Goal: Task Accomplishment & Management: Manage account settings

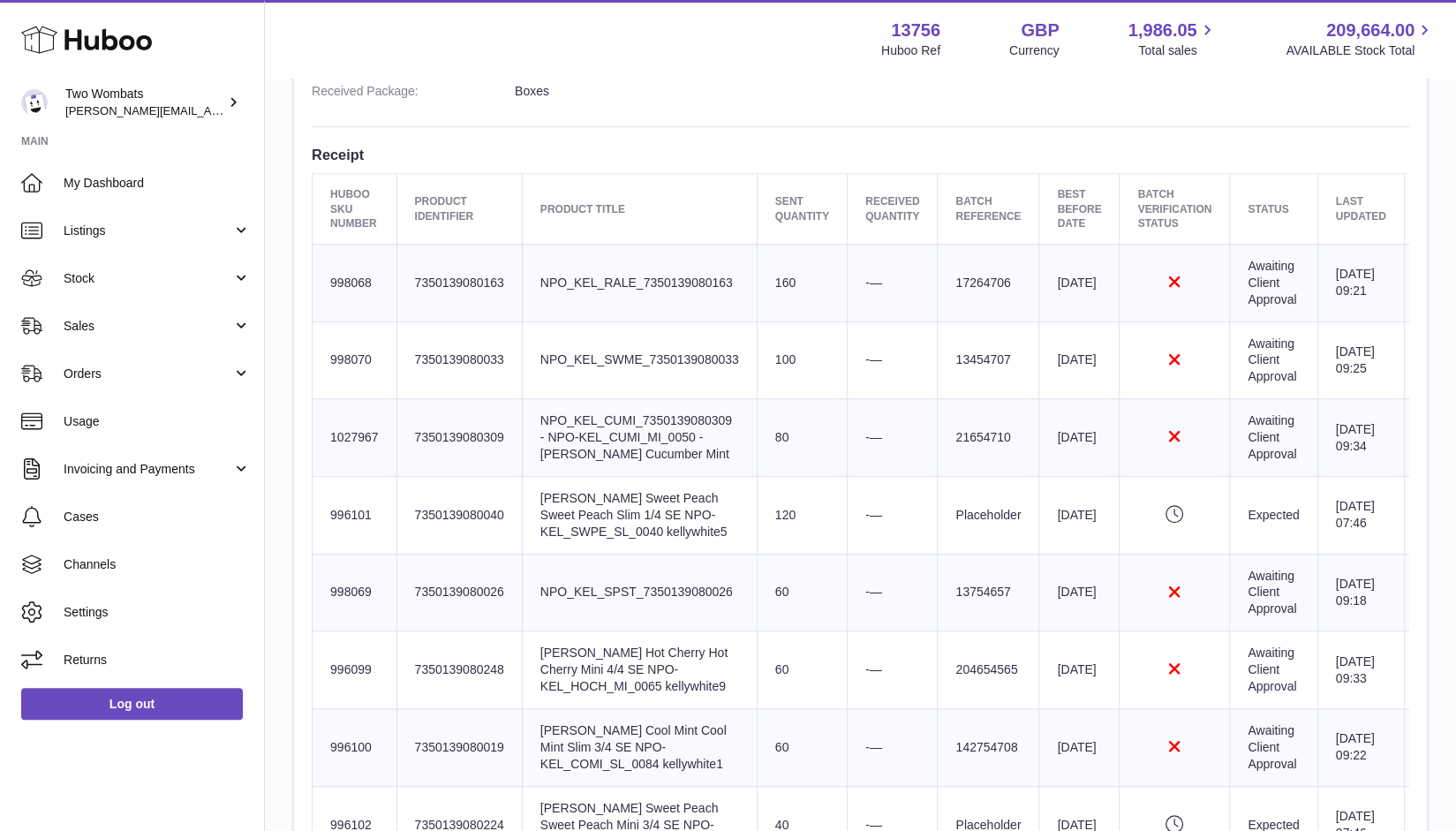
scroll to position [601, 0]
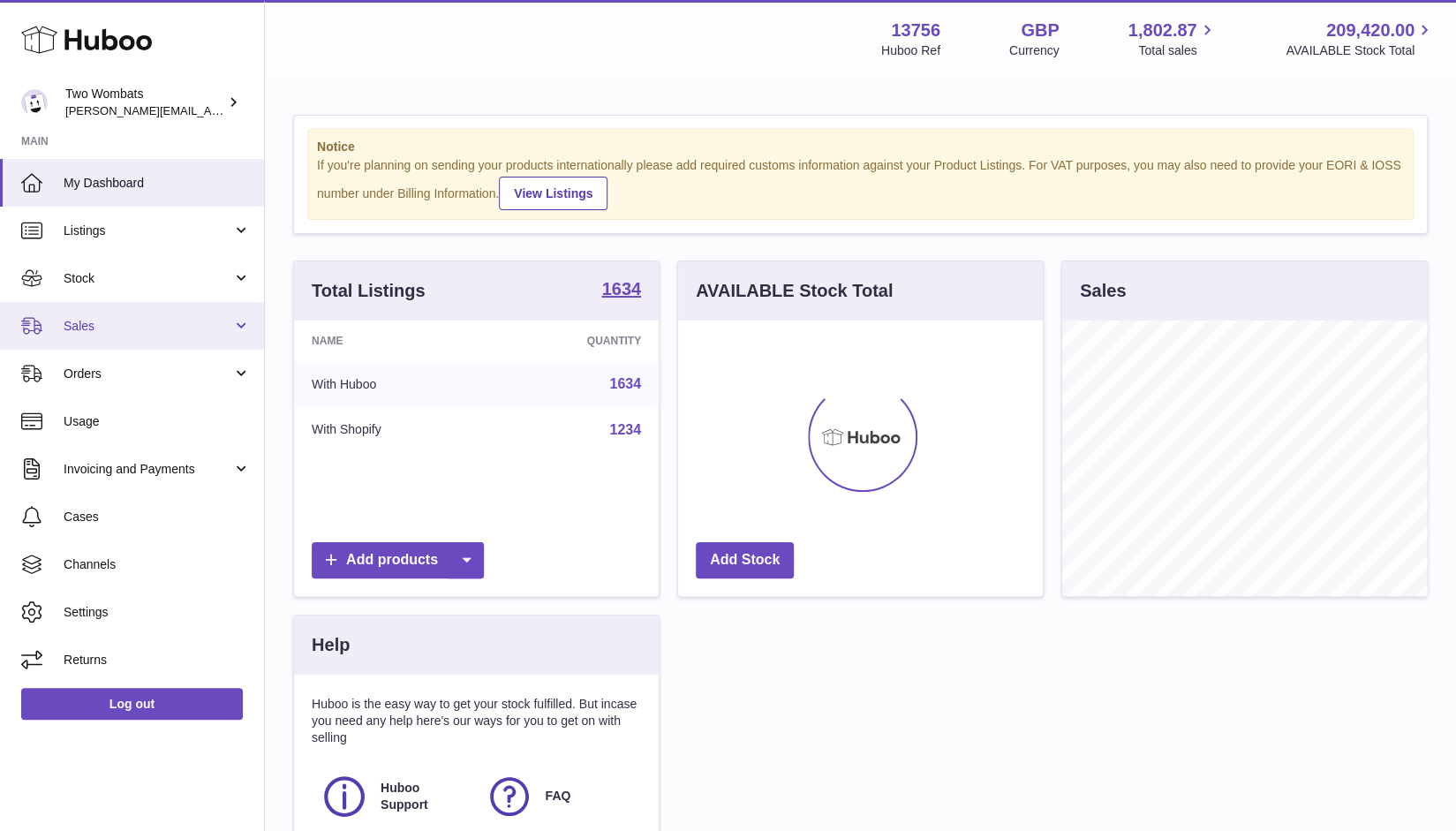
scroll to position [275, 366]
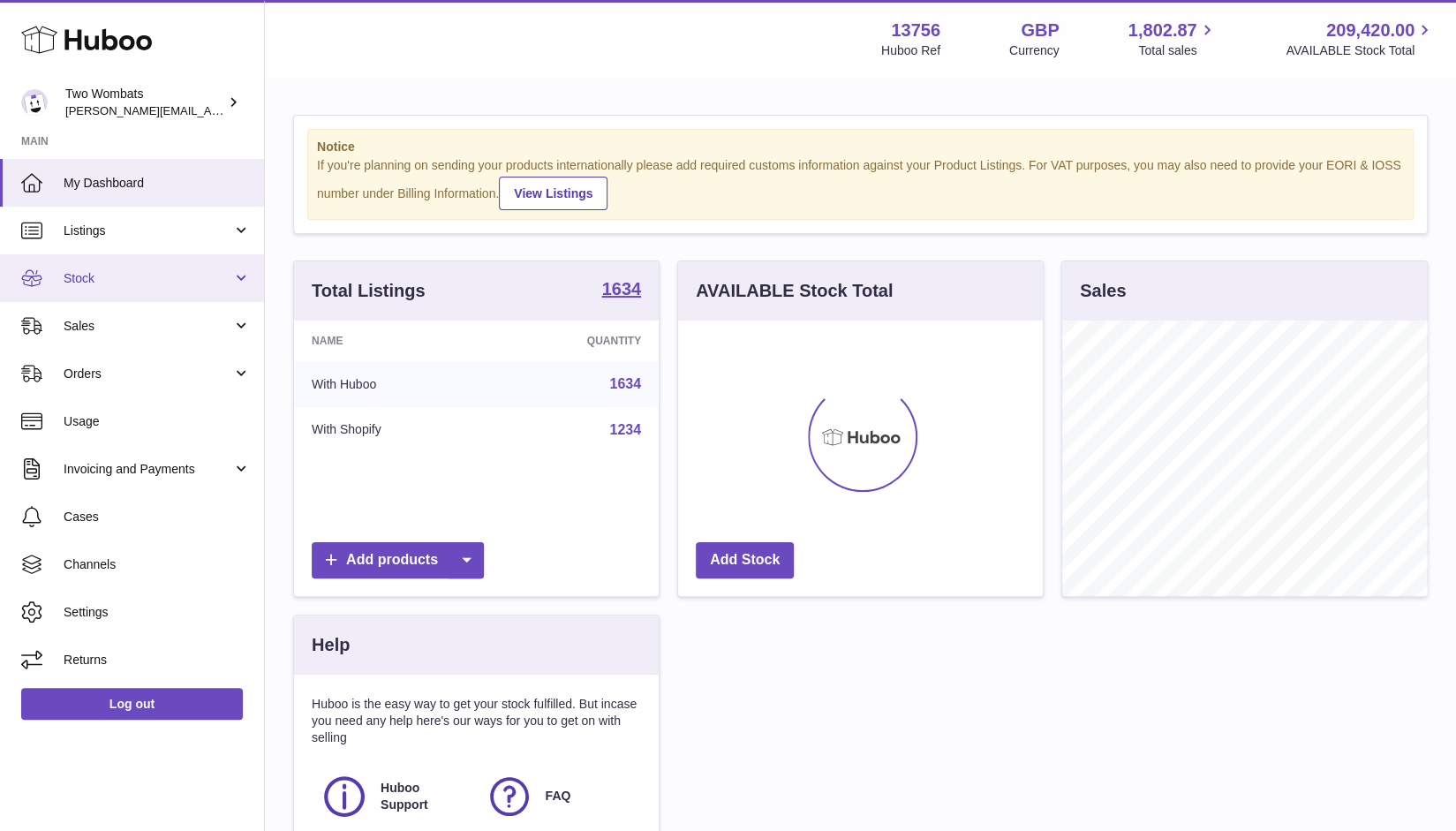
click at [241, 285] on link "Stock" at bounding box center [132, 278] width 264 height 48
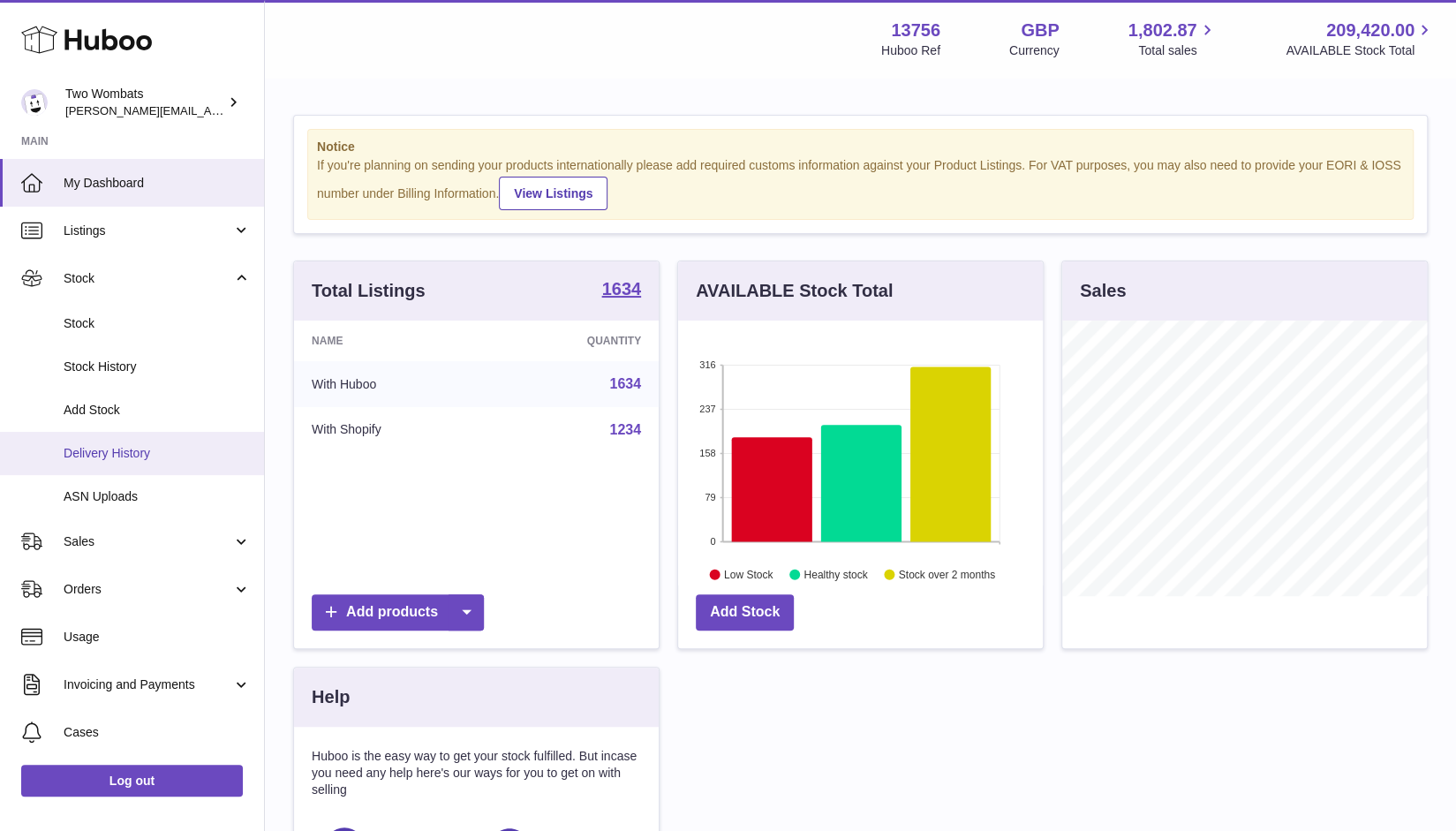
click at [164, 449] on span "Delivery History" at bounding box center [157, 454] width 187 height 17
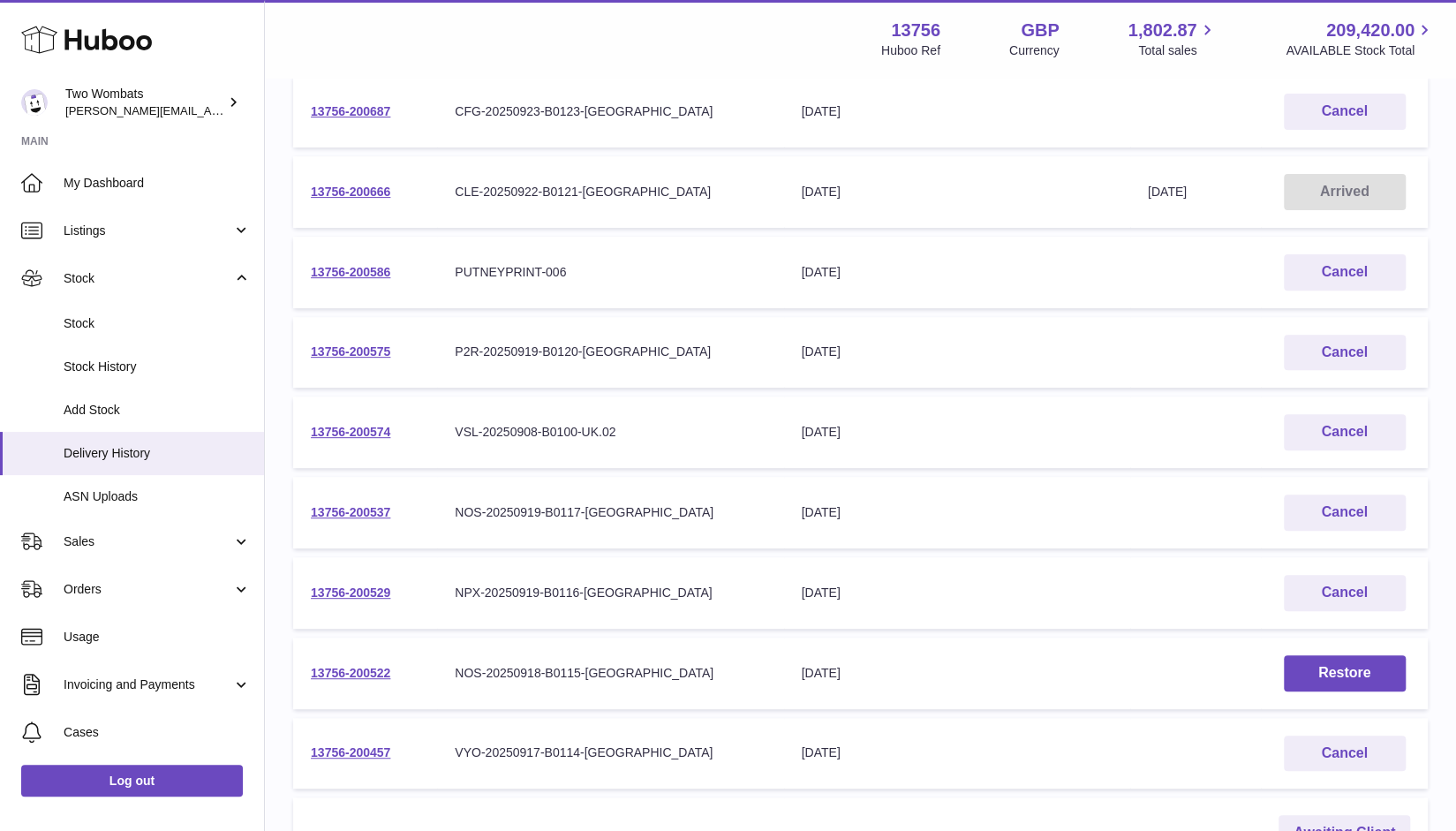
scroll to position [533, 0]
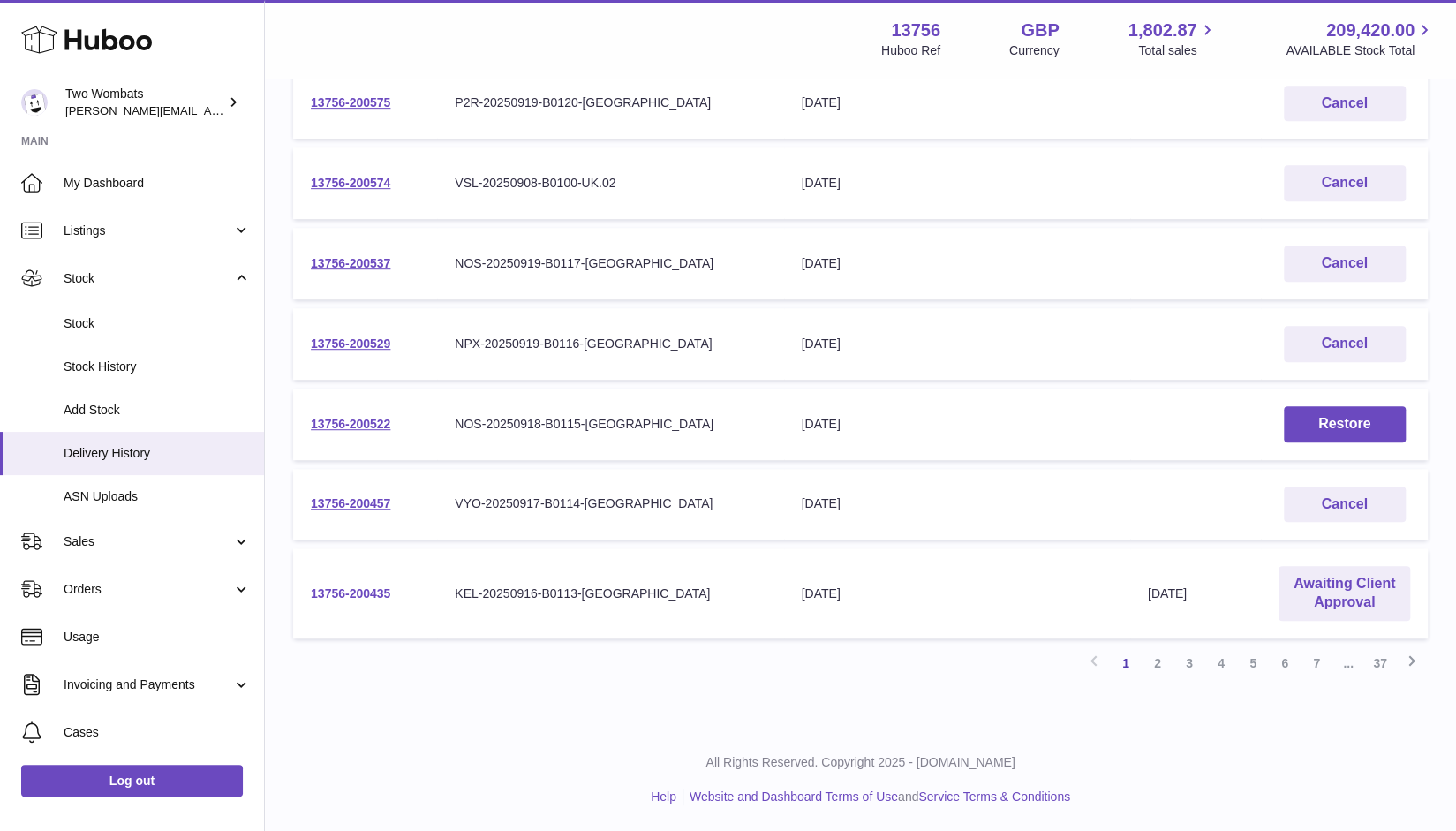
click at [369, 590] on link "13756-200435" at bounding box center [350, 592] width 80 height 14
click at [1161, 663] on link "2" at bounding box center [1158, 663] width 32 height 32
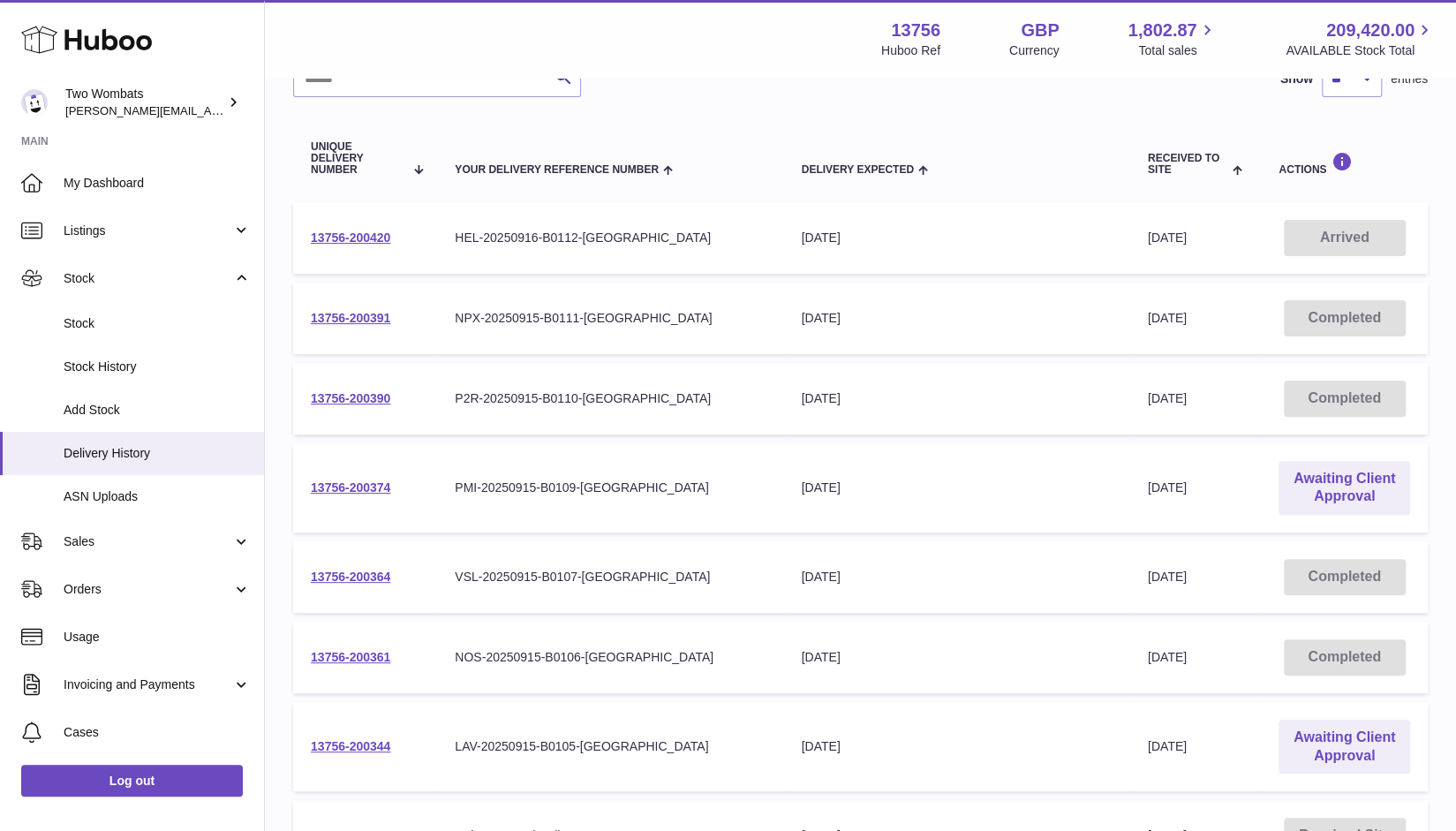
scroll to position [159, 0]
click at [350, 485] on link "13756-200374" at bounding box center [350, 486] width 80 height 14
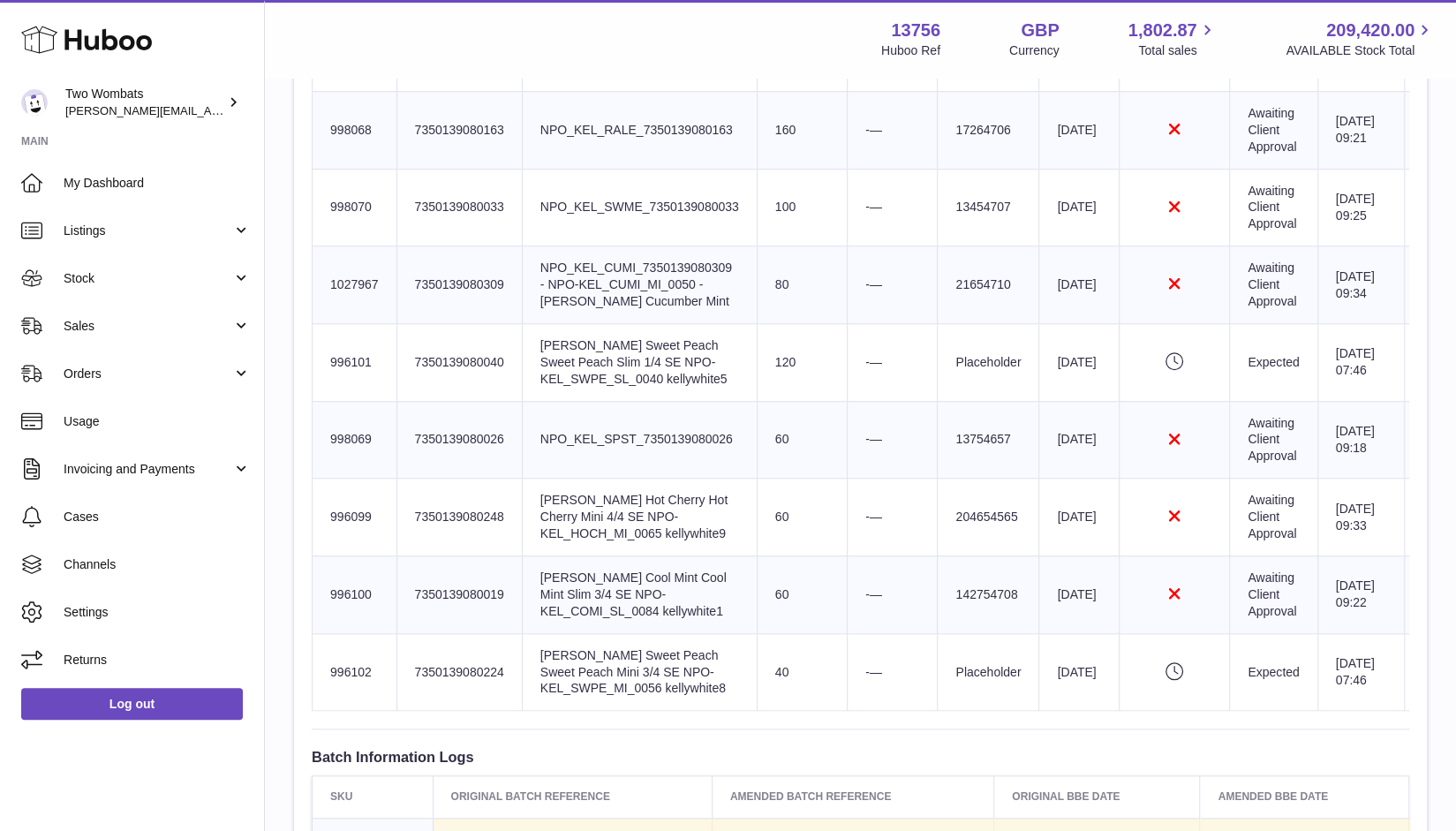
scroll to position [753, 0]
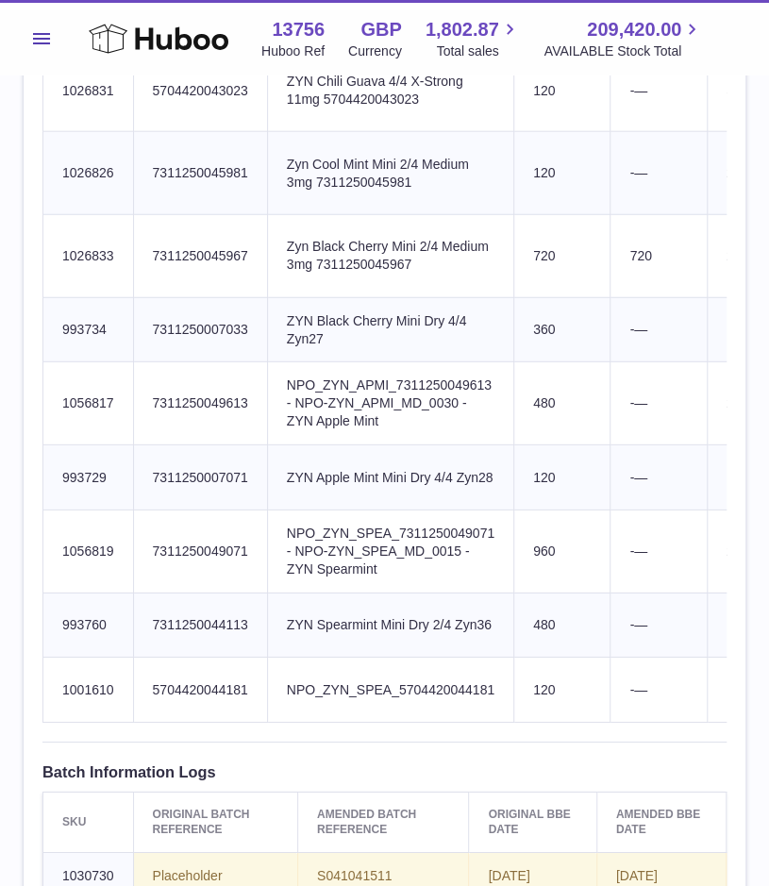
scroll to position [1463, 0]
drag, startPoint x: 114, startPoint y: 265, endPoint x: 62, endPoint y: 265, distance: 51.9
click at [62, 265] on td "Huboo SKU Number 1026833" at bounding box center [88, 257] width 91 height 83
copy td "1026833"
click at [44, 33] on span "Menu" at bounding box center [41, 38] width 17 height 11
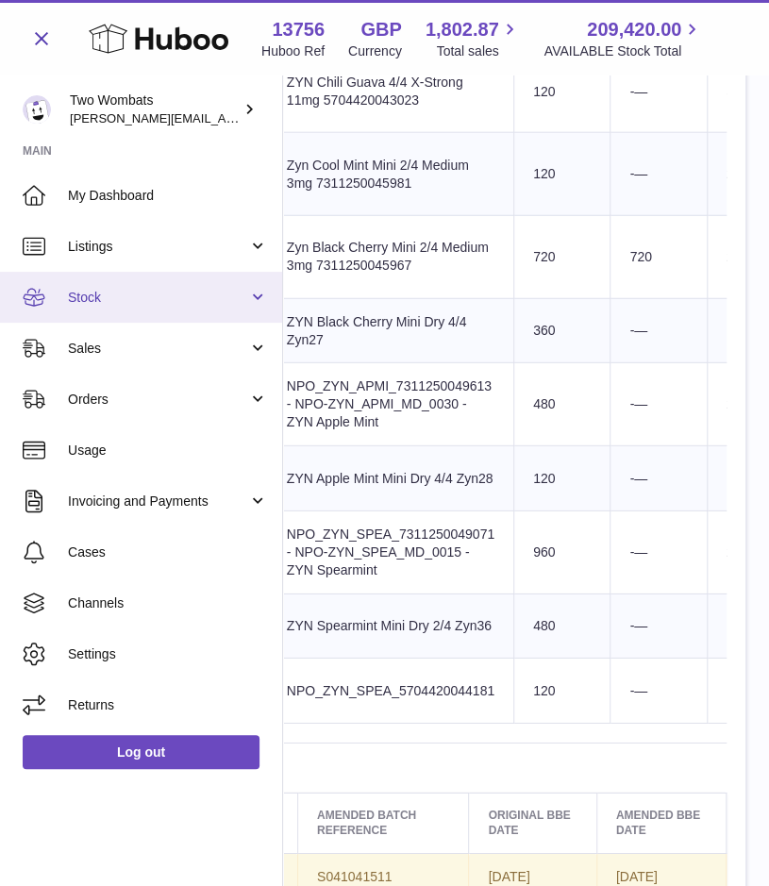
click at [214, 286] on link "Stock" at bounding box center [141, 297] width 282 height 51
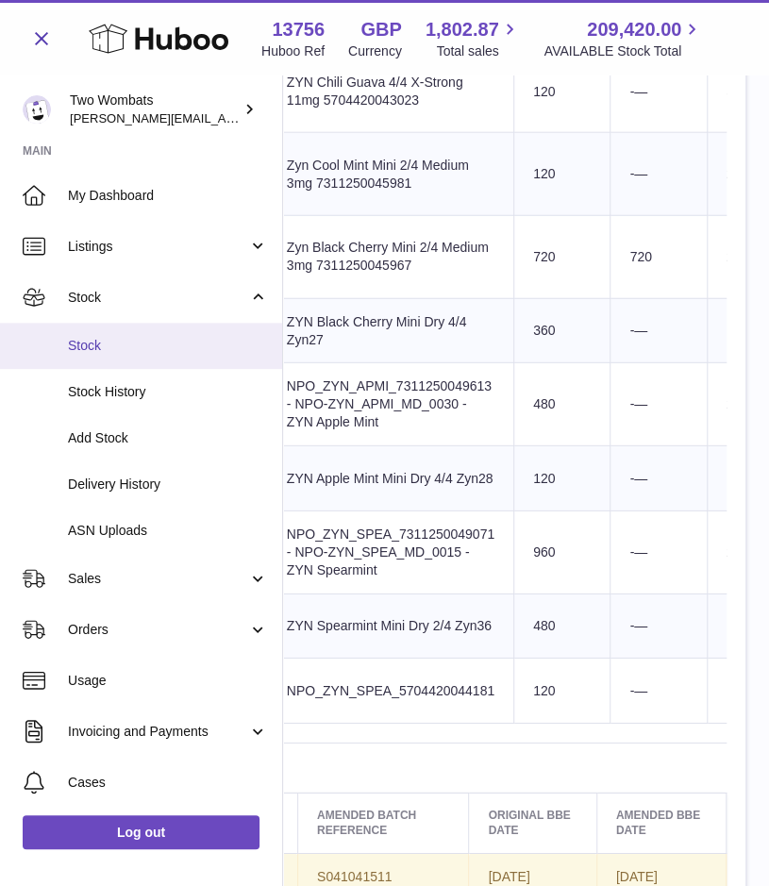
click at [96, 342] on span "Stock" at bounding box center [168, 346] width 200 height 18
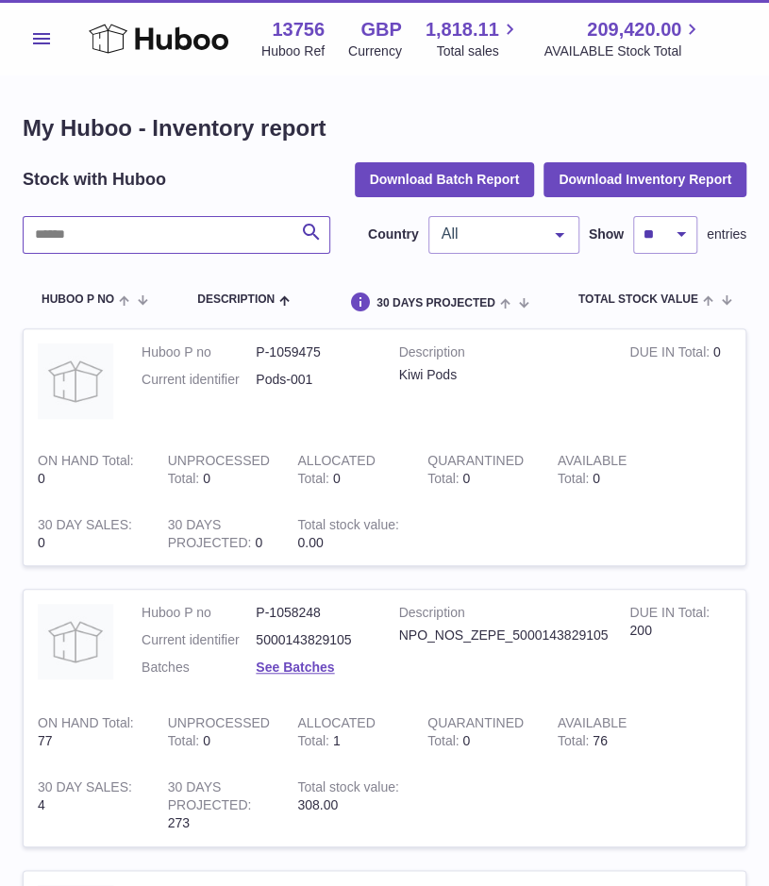
click at [117, 225] on input "text" at bounding box center [177, 235] width 308 height 38
paste input "*******"
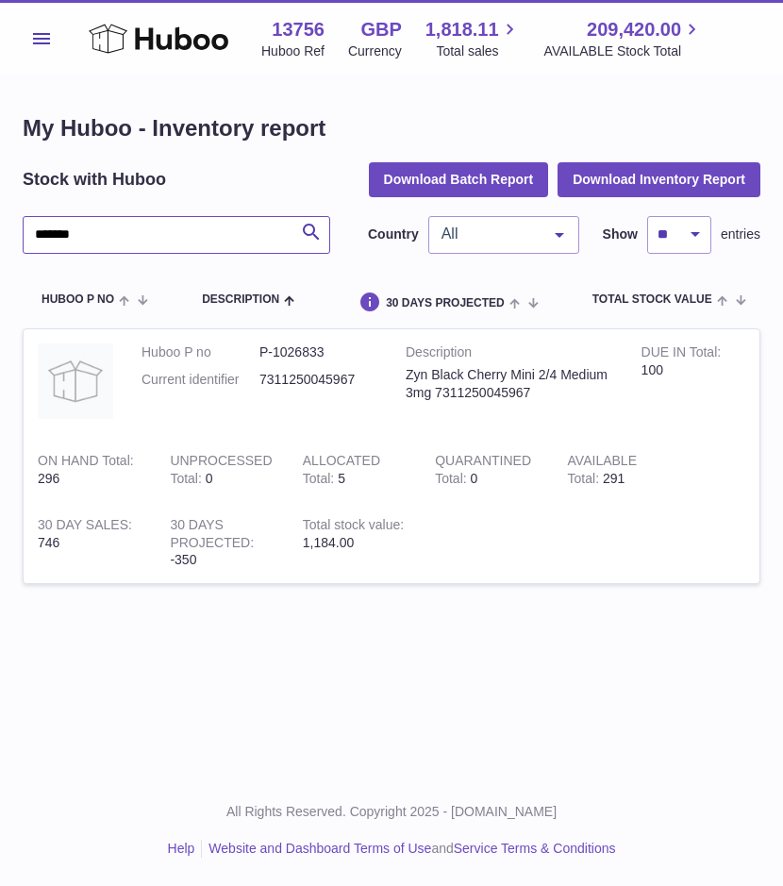
type input "*******"
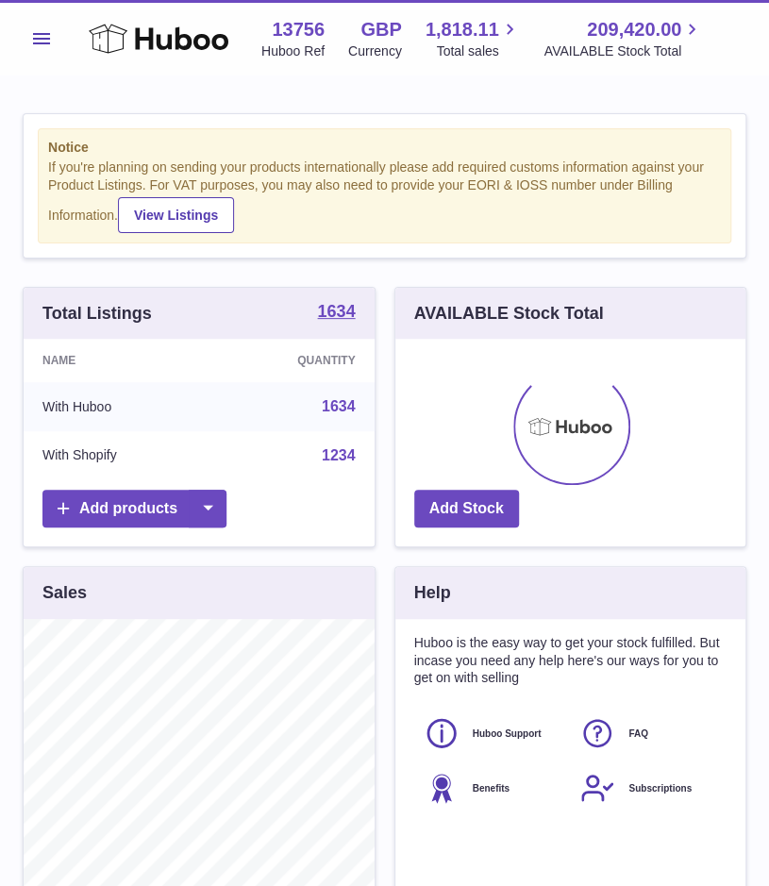
scroll to position [294, 351]
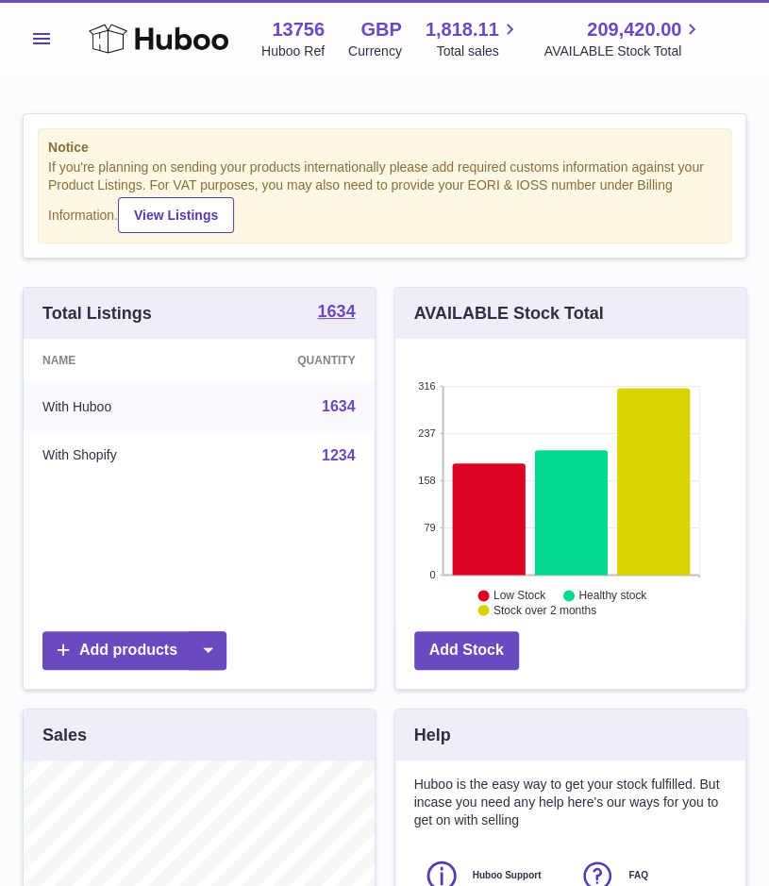
click at [41, 29] on button "Menu" at bounding box center [42, 39] width 38 height 38
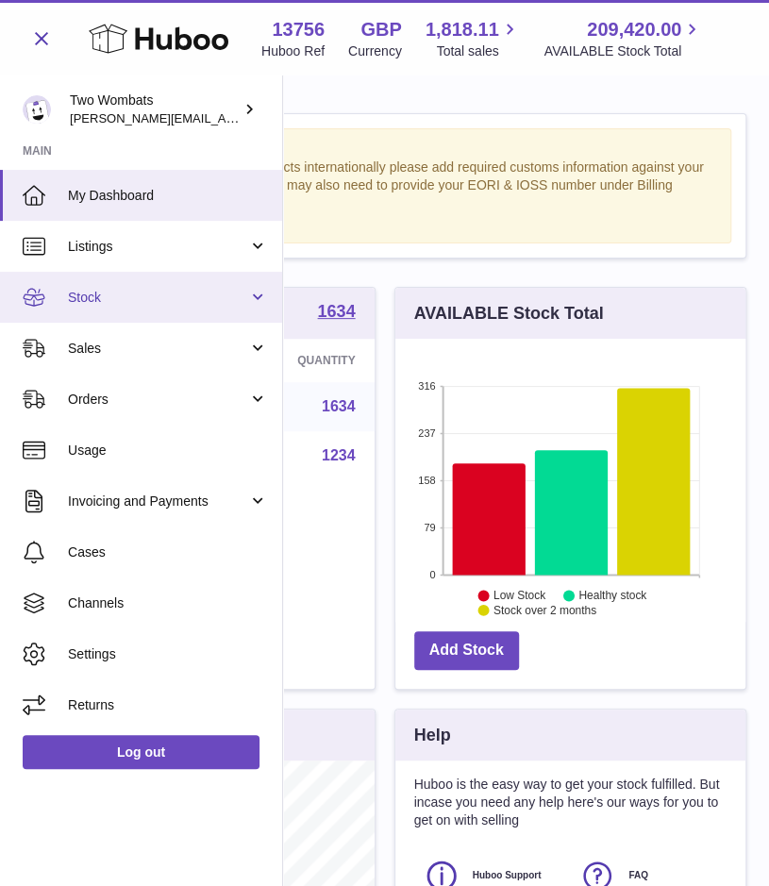
click at [262, 292] on link "Stock" at bounding box center [141, 297] width 282 height 51
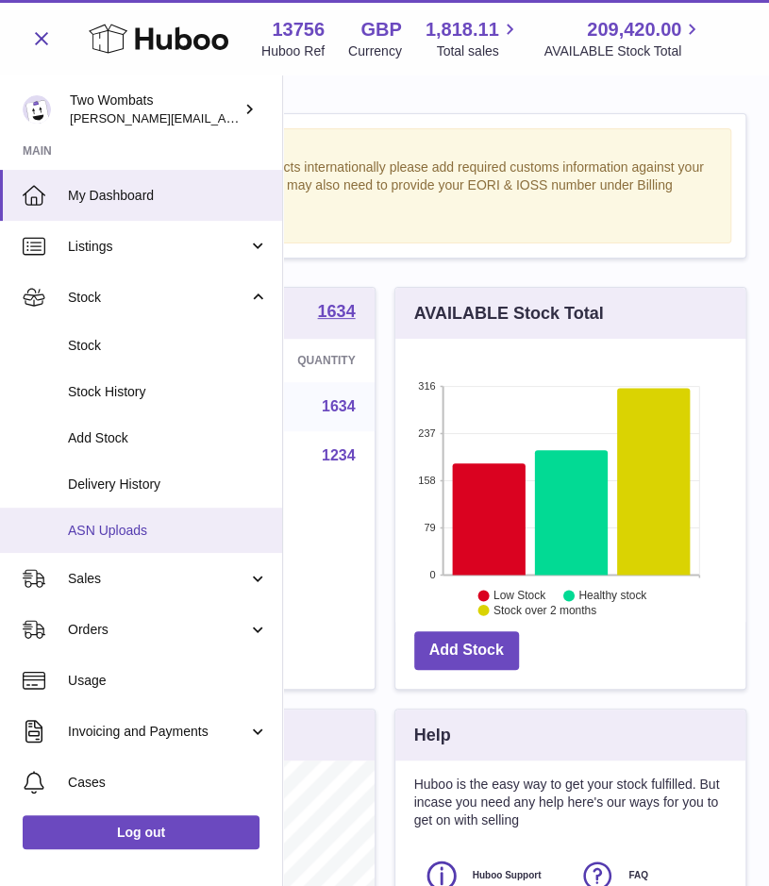
click at [130, 531] on span "ASN Uploads" at bounding box center [168, 531] width 200 height 18
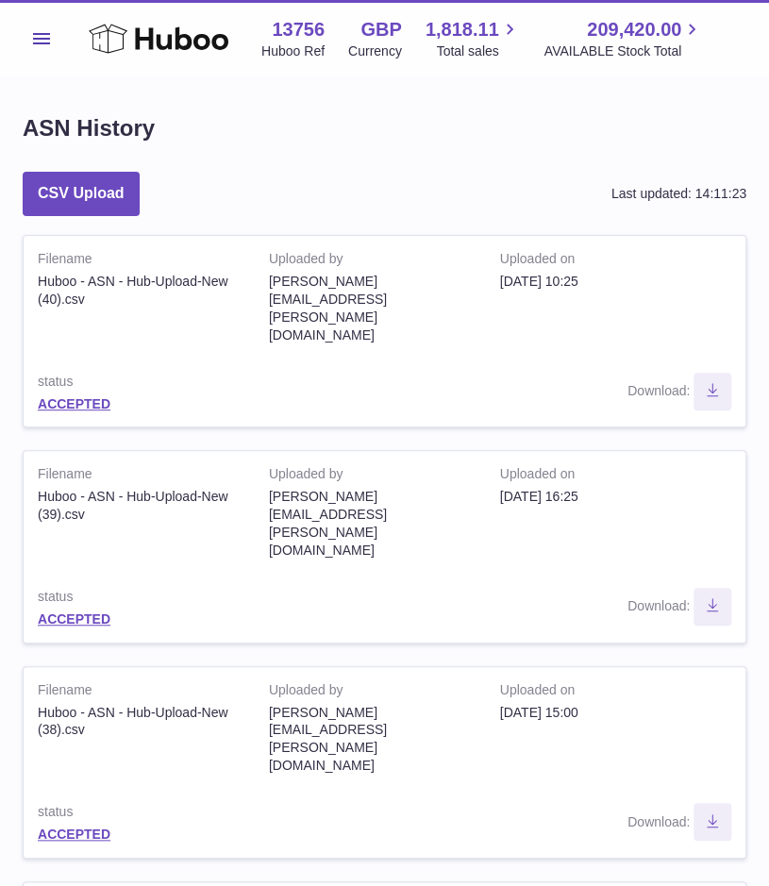
click at [45, 42] on span "Menu" at bounding box center [41, 38] width 17 height 11
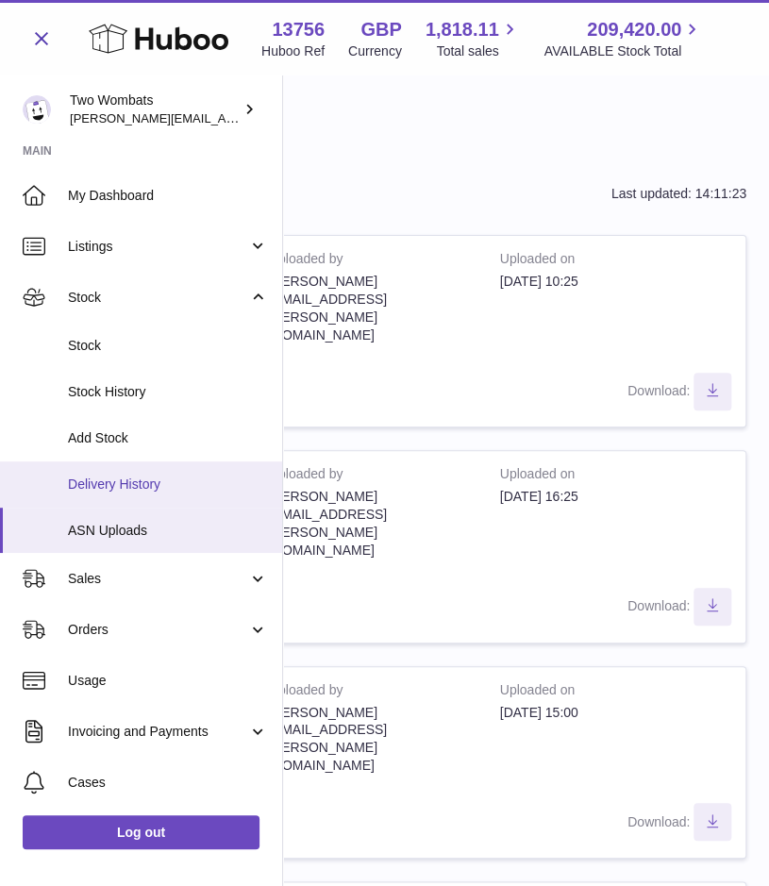
click at [185, 476] on span "Delivery History" at bounding box center [168, 485] width 200 height 18
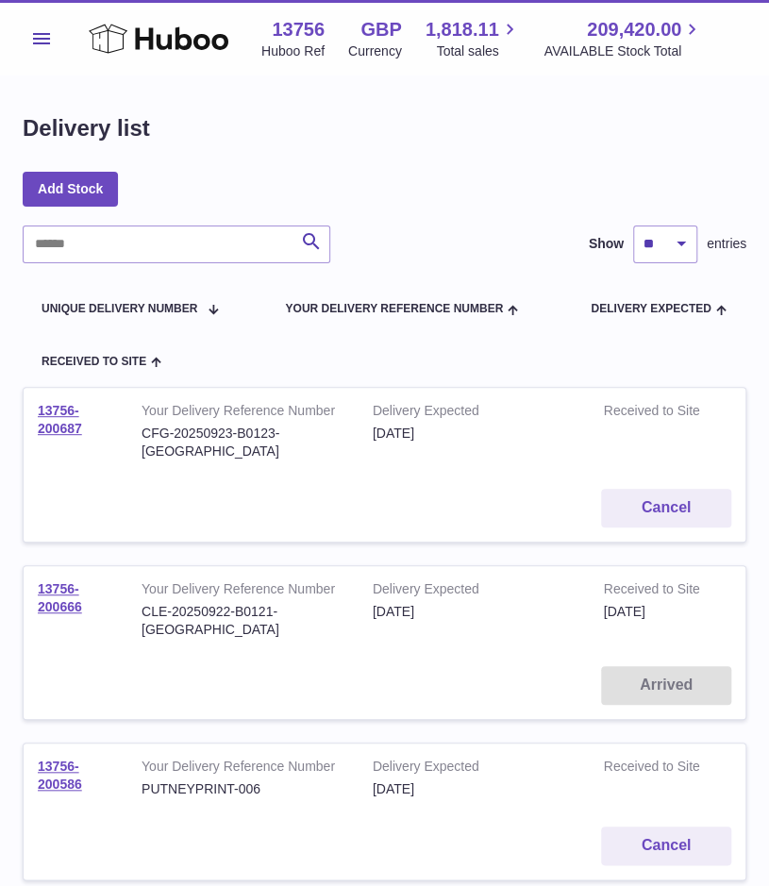
click at [54, 436] on td "13756-200687" at bounding box center [76, 431] width 104 height 87
click at [58, 425] on link "13756-200687" at bounding box center [60, 419] width 44 height 33
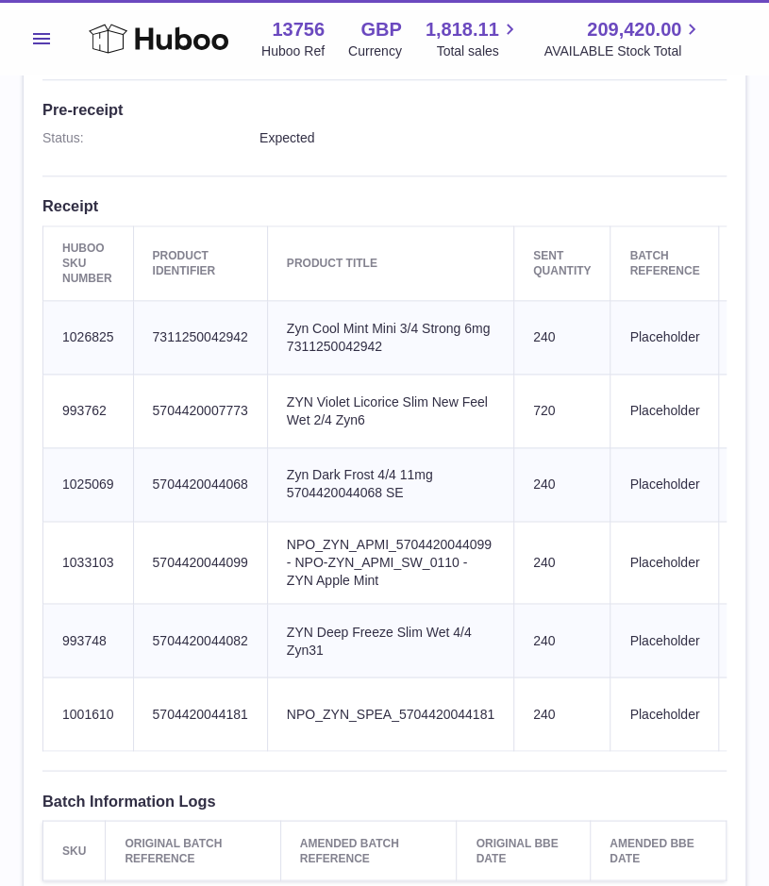
scroll to position [0, 384]
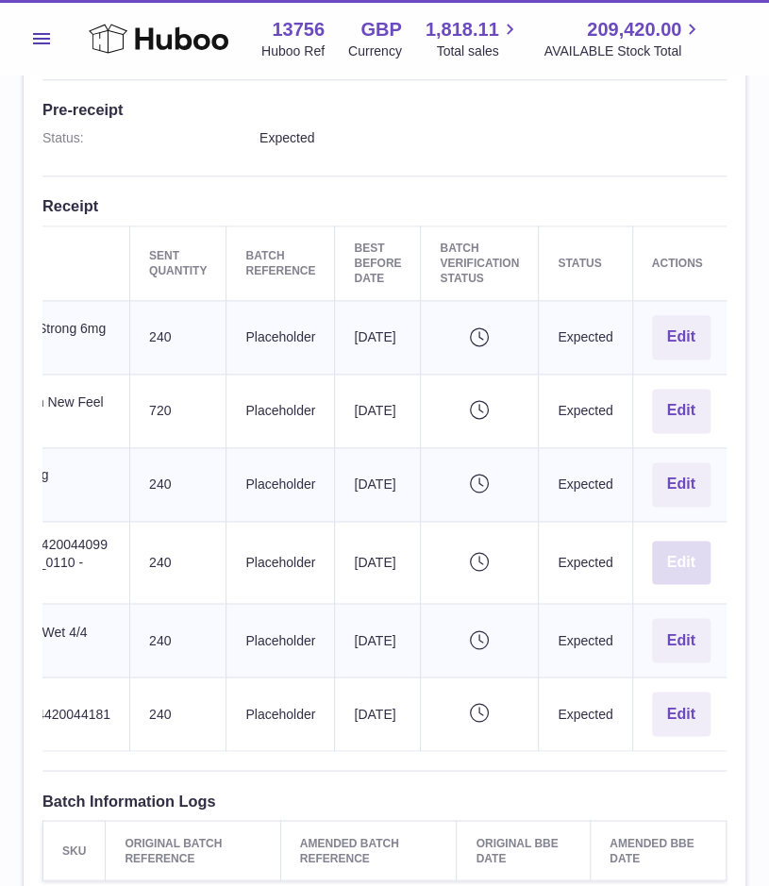
click at [696, 565] on button "Edit" at bounding box center [681, 563] width 58 height 44
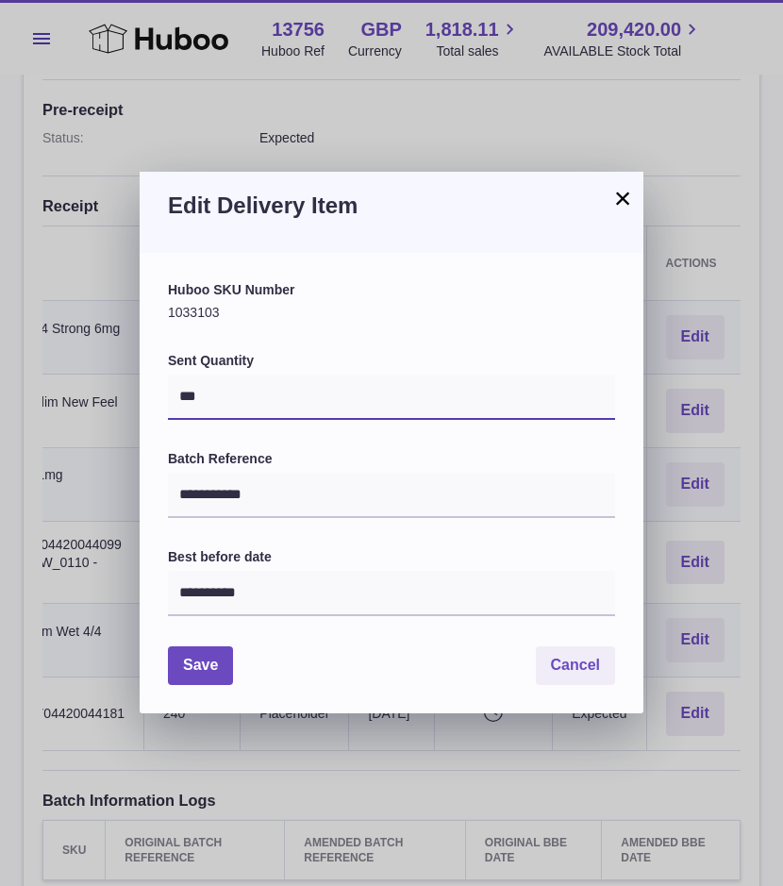
drag, startPoint x: 213, startPoint y: 395, endPoint x: 96, endPoint y: 386, distance: 117.4
click at [96, 386] on div "**********" at bounding box center [391, 443] width 783 height 886
type input "*"
click at [187, 654] on button "Save" at bounding box center [200, 665] width 65 height 39
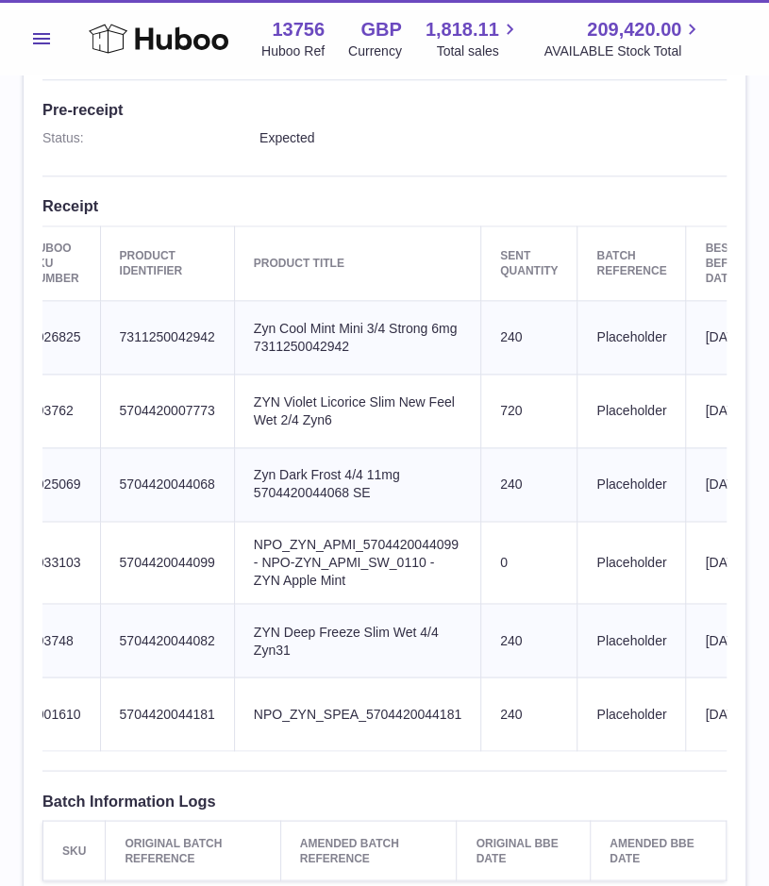
scroll to position [0, 384]
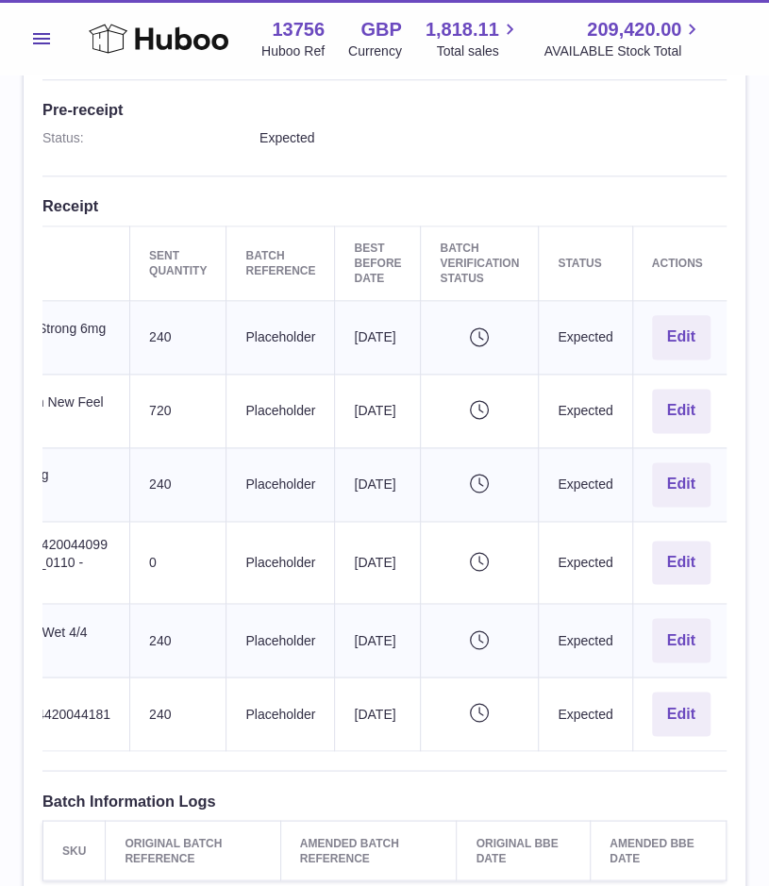
click at [643, 346] on td "Actions Edit" at bounding box center [680, 338] width 97 height 74
click at [676, 327] on button "Edit" at bounding box center [681, 337] width 58 height 44
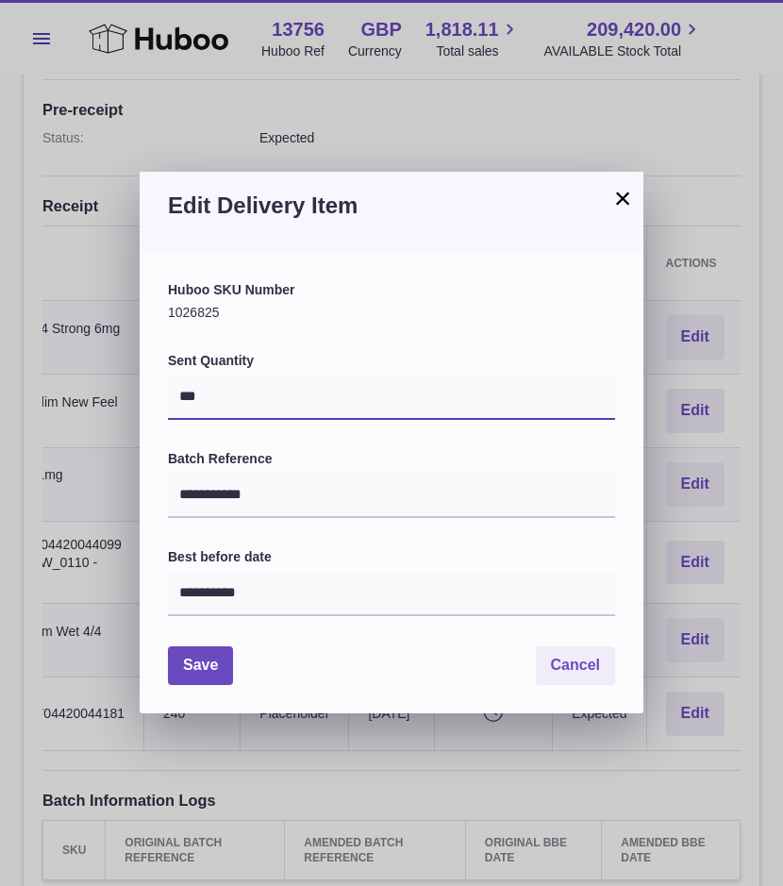
drag, startPoint x: 209, startPoint y: 396, endPoint x: 117, endPoint y: 392, distance: 91.6
click at [117, 392] on div "**********" at bounding box center [391, 443] width 783 height 886
type input "*"
click at [193, 672] on button "Save" at bounding box center [200, 665] width 65 height 39
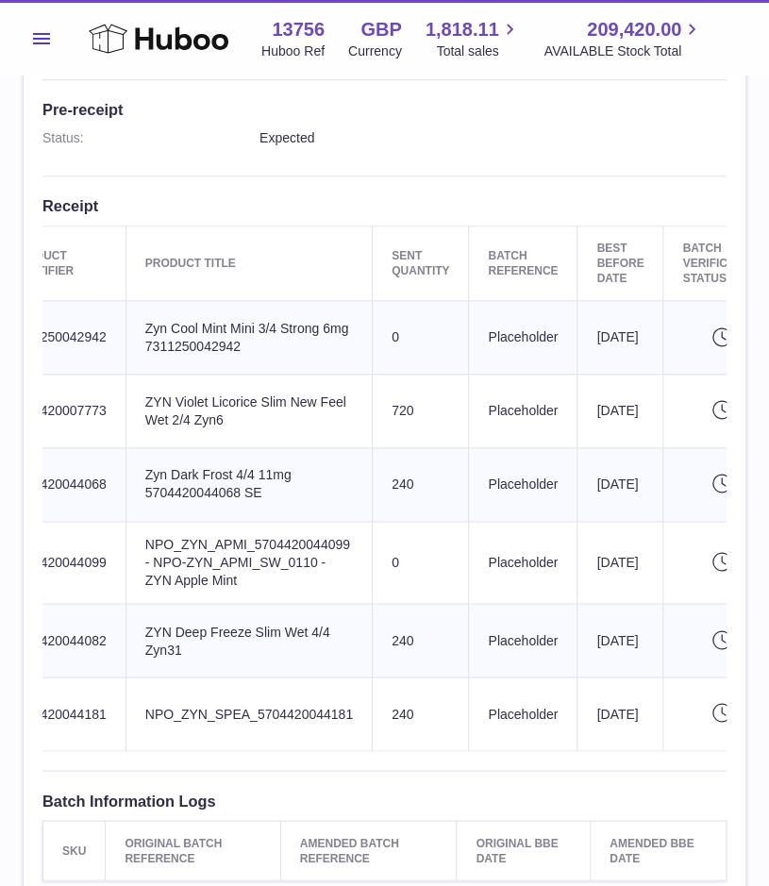
scroll to position [0, 142]
